Goal: Communication & Community: Answer question/provide support

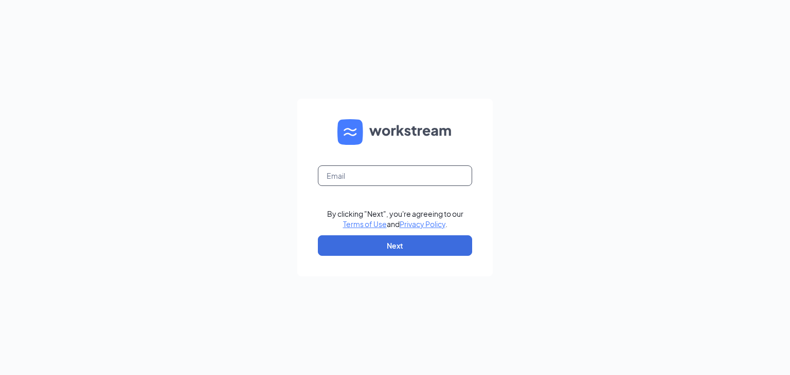
click at [356, 173] on input "text" at bounding box center [395, 176] width 154 height 21
click at [355, 177] on input "text" at bounding box center [395, 176] width 154 height 21
type input "jesse.cable@kaleocsc.com"
click at [396, 246] on button "Next" at bounding box center [395, 246] width 154 height 21
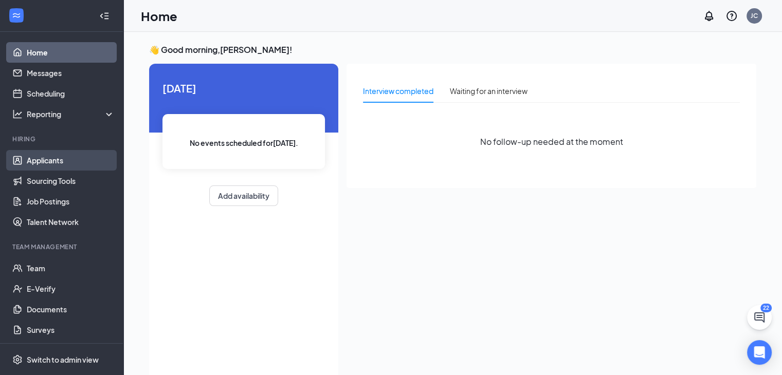
click at [58, 155] on link "Applicants" at bounding box center [71, 160] width 88 height 21
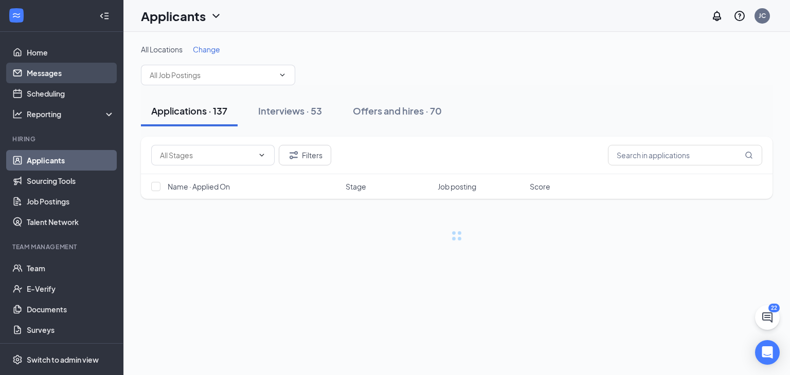
click at [61, 70] on link "Messages" at bounding box center [71, 73] width 88 height 21
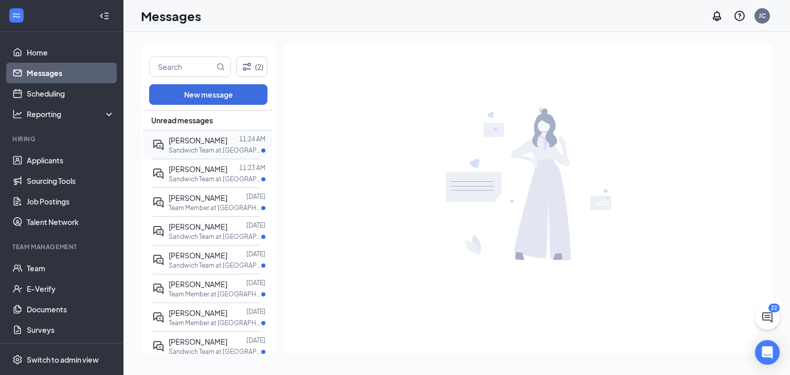
click at [205, 146] on p "Sandwich Team at [GEOGRAPHIC_DATA]" at bounding box center [215, 150] width 93 height 9
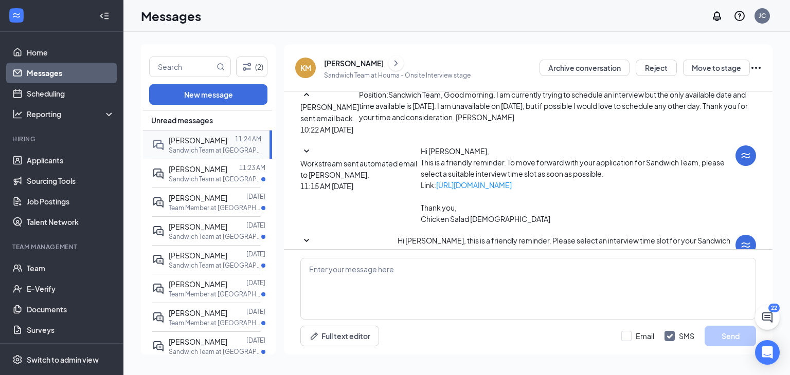
scroll to position [372, 0]
click at [346, 275] on textarea at bounding box center [528, 289] width 456 height 62
type textarea "j"
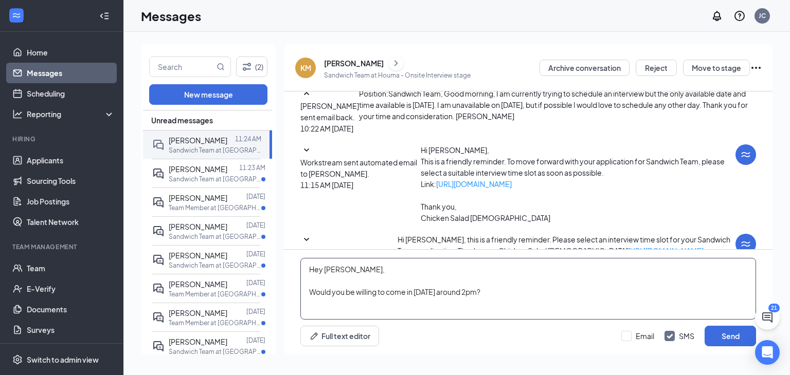
type textarea "Hey [PERSON_NAME], Would you be willing to come in [DATE] around 2pm?"
click at [737, 339] on button "Send" at bounding box center [730, 336] width 51 height 21
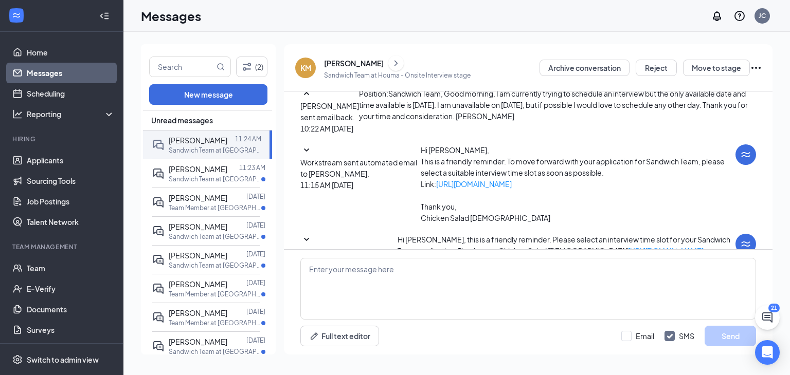
scroll to position [450, 0]
